Goal: Task Accomplishment & Management: Complete application form

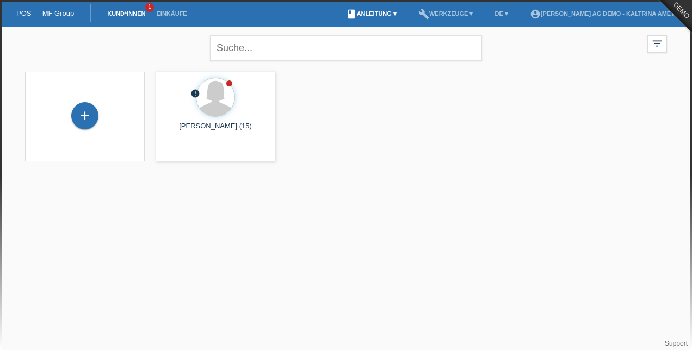
click at [357, 14] on link "book Anleitung ▾" at bounding box center [370, 13] width 61 height 7
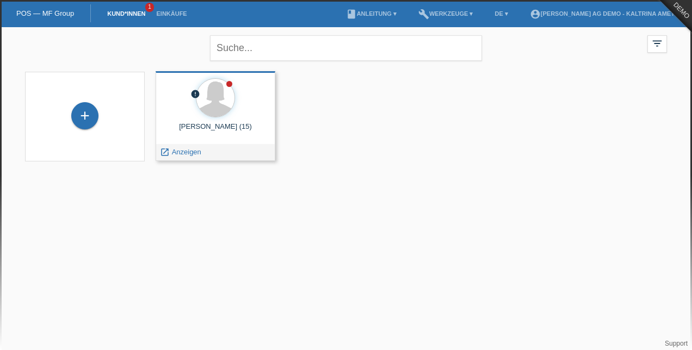
click at [221, 138] on div "Maxine Müstère (15)" at bounding box center [215, 130] width 102 height 17
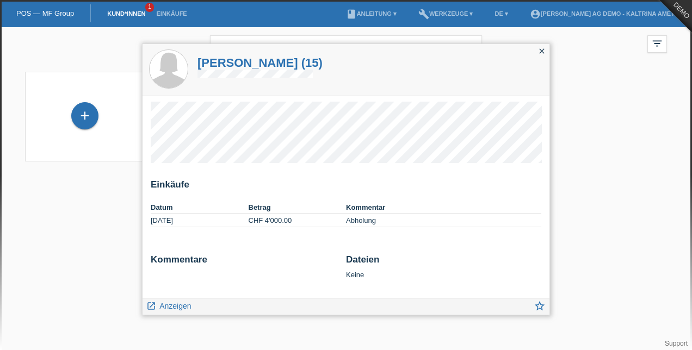
click at [543, 51] on icon "close" at bounding box center [541, 51] width 9 height 9
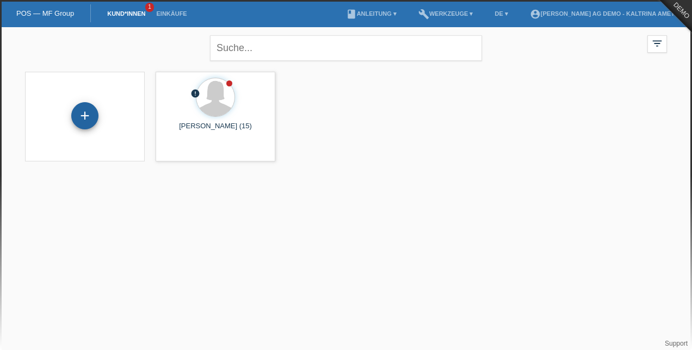
click at [91, 122] on div "+" at bounding box center [85, 116] width 26 height 18
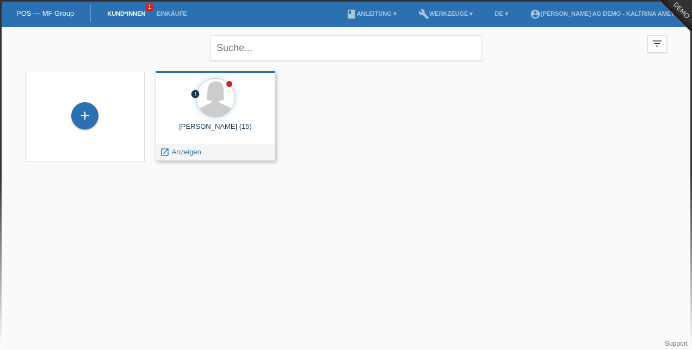
click at [208, 133] on div "[PERSON_NAME] (15)" at bounding box center [215, 130] width 102 height 17
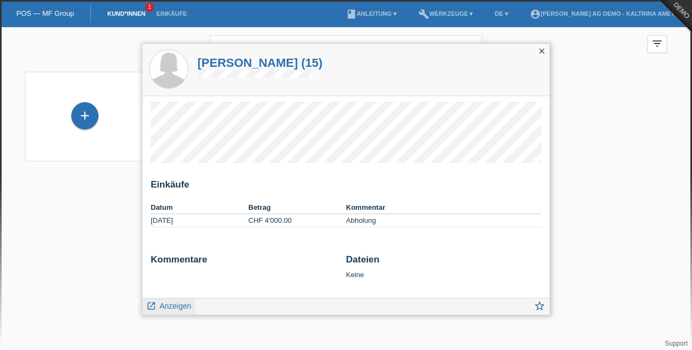
click at [171, 307] on span "Anzeigen" at bounding box center [175, 306] width 32 height 9
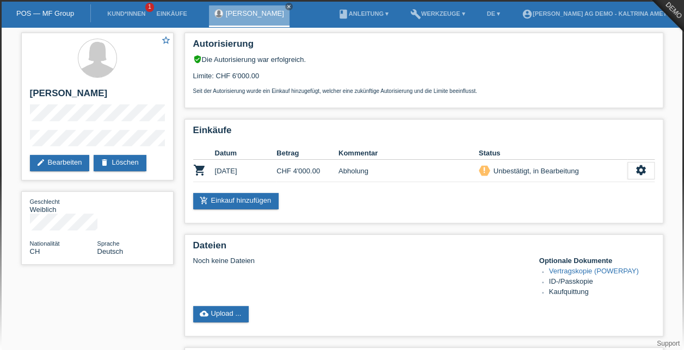
click at [338, 18] on li "book Anleitung ▾" at bounding box center [362, 14] width 61 height 28
click at [348, 10] on li "book Anleitung ▾" at bounding box center [362, 14] width 61 height 28
click at [346, 16] on link "book Anleitung ▾" at bounding box center [362, 13] width 61 height 7
click at [338, 28] on link "Anleitung mit KKG" at bounding box center [319, 26] width 58 height 8
click at [285, 3] on link "close" at bounding box center [289, 7] width 8 height 8
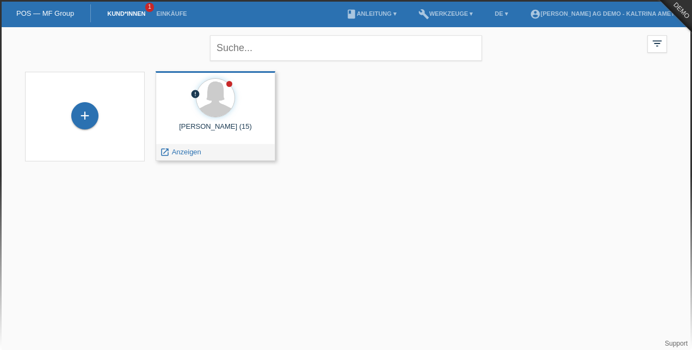
click at [205, 138] on div "Maxine Müstère (15)" at bounding box center [215, 130] width 102 height 17
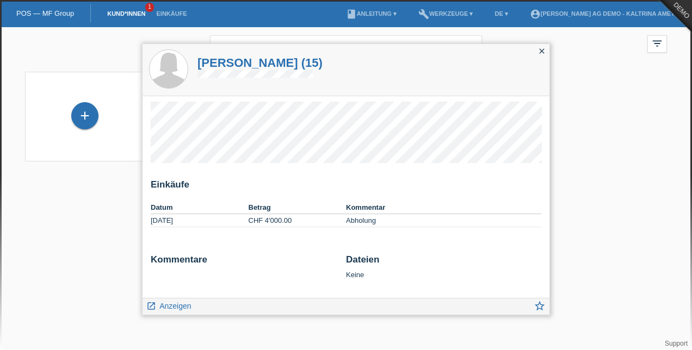
click at [538, 50] on icon "close" at bounding box center [541, 51] width 9 height 9
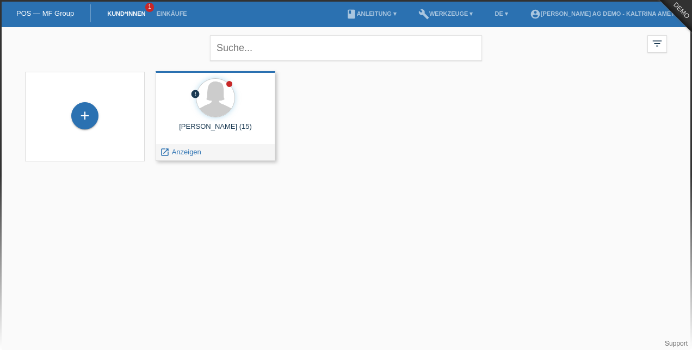
click at [189, 156] on span "Anzeigen" at bounding box center [186, 152] width 29 height 8
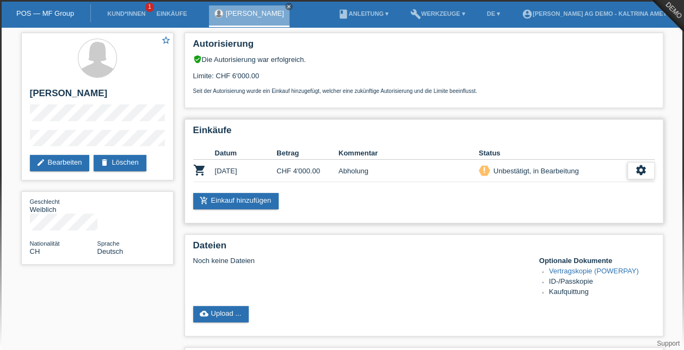
click at [636, 173] on icon "settings" at bounding box center [641, 170] width 12 height 12
click at [642, 172] on icon "settings" at bounding box center [641, 170] width 12 height 12
click at [286, 5] on icon "close" at bounding box center [288, 6] width 5 height 5
click at [49, 14] on link "POS — MF Group" at bounding box center [45, 13] width 58 height 8
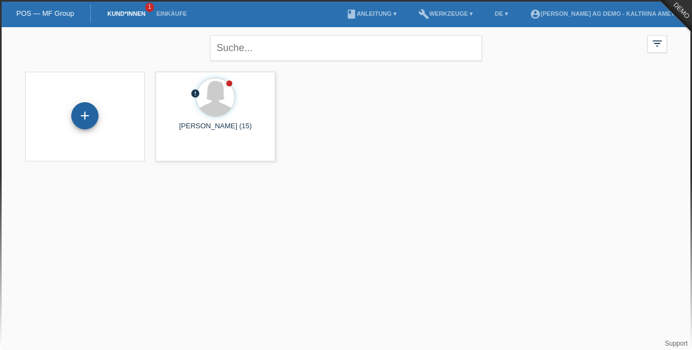
click at [84, 116] on div "+" at bounding box center [84, 115] width 27 height 27
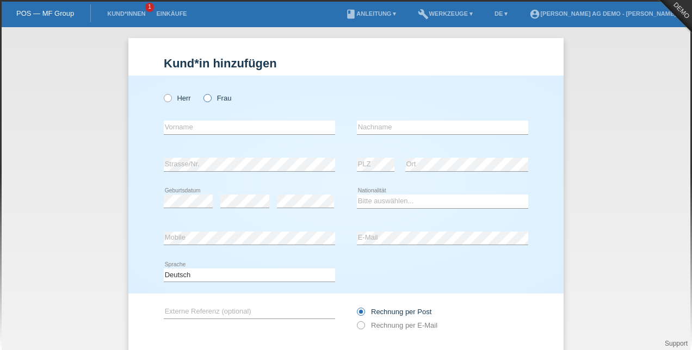
click at [202, 92] on icon at bounding box center [202, 92] width 0 height 0
click at [204, 97] on input "Frau" at bounding box center [206, 97] width 7 height 7
radio input "true"
click at [225, 126] on input "text" at bounding box center [249, 128] width 171 height 14
type input "Kaltrina"
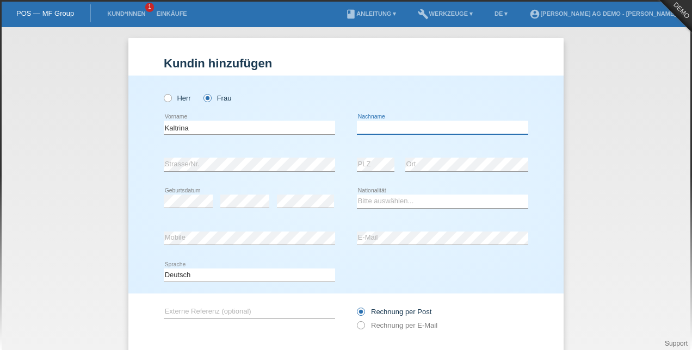
type input "Ameti"
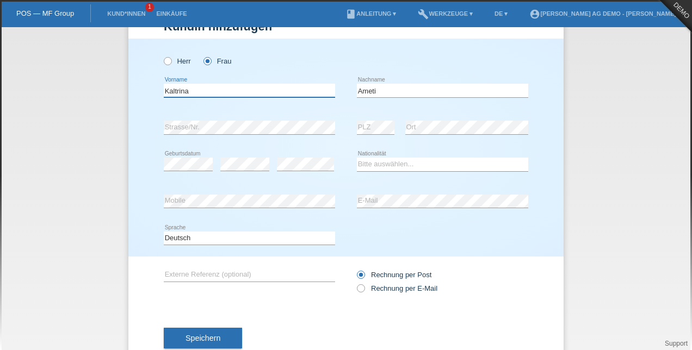
scroll to position [54, 0]
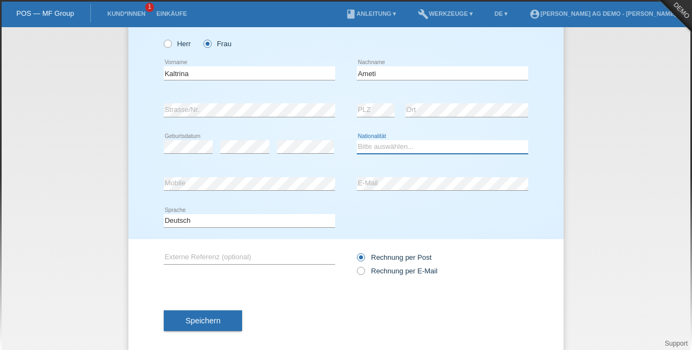
click at [442, 145] on select "Bitte auswählen... [GEOGRAPHIC_DATA] [GEOGRAPHIC_DATA] [GEOGRAPHIC_DATA] [GEOGR…" at bounding box center [442, 146] width 171 height 13
select select "CH"
click at [357, 140] on select "Bitte auswählen... [GEOGRAPHIC_DATA] [GEOGRAPHIC_DATA] [GEOGRAPHIC_DATA] [GEOGR…" at bounding box center [442, 146] width 171 height 13
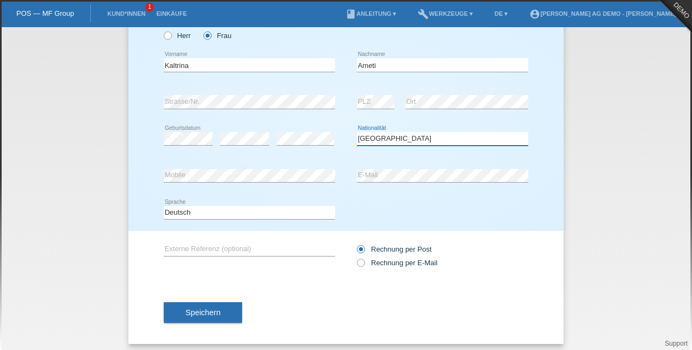
scroll to position [67, 0]
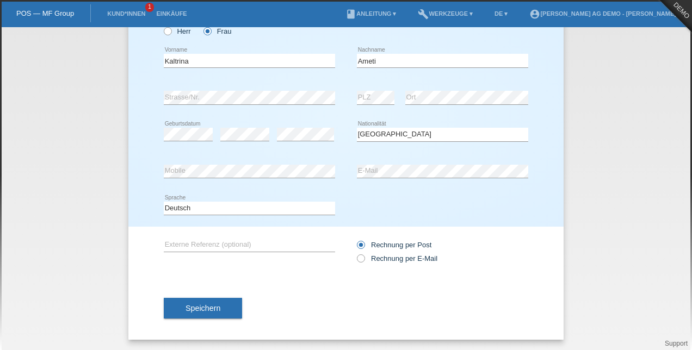
drag, startPoint x: 233, startPoint y: 303, endPoint x: 249, endPoint y: 305, distance: 16.4
click at [233, 303] on button "Speichern" at bounding box center [203, 308] width 78 height 21
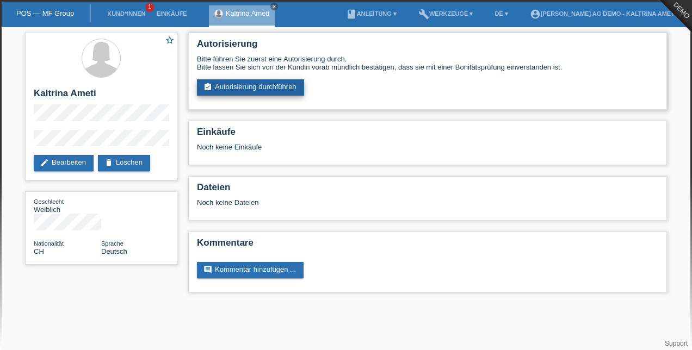
click at [295, 89] on link "assignment_turned_in Autorisierung durchführen" at bounding box center [250, 87] width 107 height 16
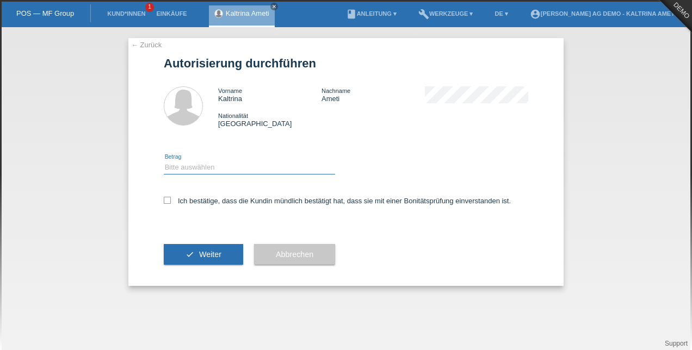
click at [239, 171] on select "Bitte auswählen CHF 1.00 - CHF 499.00 CHF 500.00 - CHF 1'999.00 CHF 2'000.00 - …" at bounding box center [249, 167] width 171 height 13
click at [284, 140] on div "Bitte auswählen CHF 1.00 - CHF 499.00 CHF 500.00 - CHF 1'999.00 CHF 2'000.00 - …" at bounding box center [346, 163] width 364 height 48
click at [203, 168] on select "Bitte auswählen CHF 1.00 - CHF 499.00 CHF 500.00 - CHF 1'999.00 CHF 2'000.00 - …" at bounding box center [249, 167] width 171 height 13
select select "3"
click at [164, 161] on select "Bitte auswählen CHF 1.00 - CHF 499.00 CHF 500.00 - CHF 1'999.00 CHF 2'000.00 - …" at bounding box center [249, 167] width 171 height 13
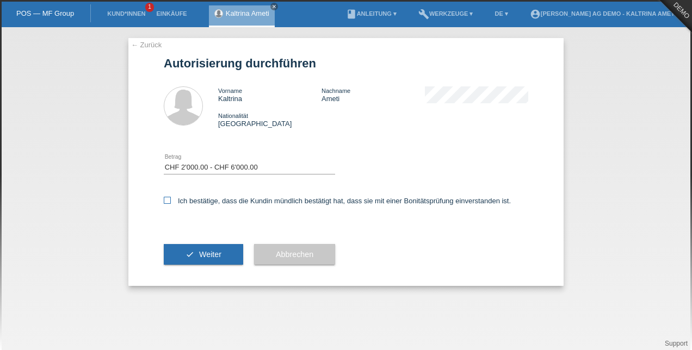
click at [187, 204] on label "Ich bestätige, dass die Kundin mündlich bestätigt hat, dass sie mit einer Bonit…" at bounding box center [337, 201] width 347 height 8
click at [171, 204] on input "Ich bestätige, dass die Kundin mündlich bestätigt hat, dass sie mit einer Bonit…" at bounding box center [167, 200] width 7 height 7
checkbox input "true"
click at [223, 255] on button "check Weiter" at bounding box center [203, 254] width 79 height 21
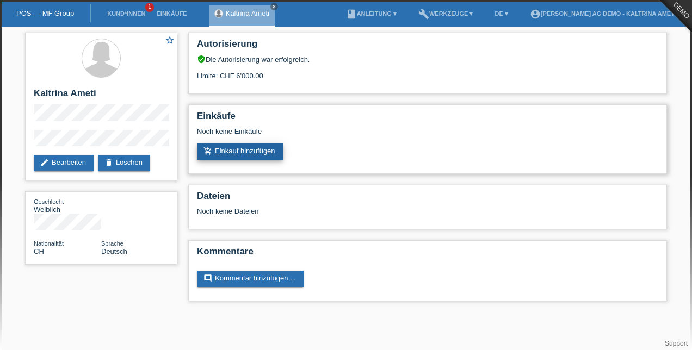
click at [241, 156] on link "add_shopping_cart Einkauf hinzufügen" at bounding box center [240, 152] width 86 height 16
click at [132, 156] on link "delete Löschen" at bounding box center [124, 163] width 52 height 16
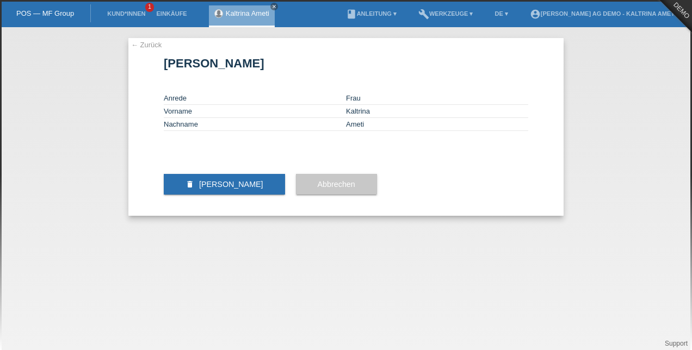
click at [246, 189] on span "Kundin löschen" at bounding box center [231, 184] width 64 height 9
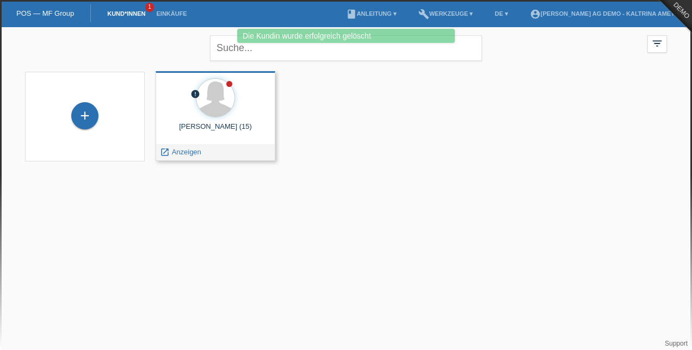
click at [224, 133] on div "[PERSON_NAME] (15)" at bounding box center [215, 130] width 102 height 17
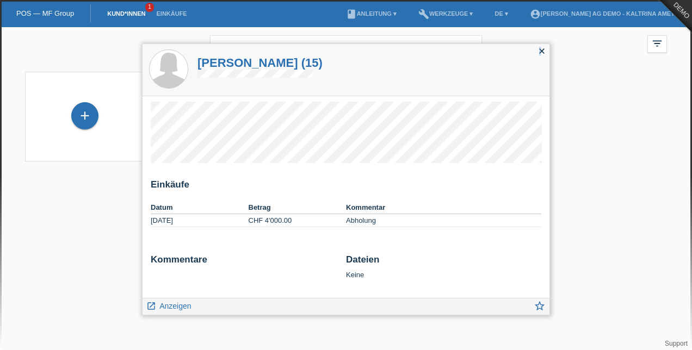
click at [541, 47] on icon "close" at bounding box center [541, 51] width 9 height 9
